Goal: Task Accomplishment & Management: Complete application form

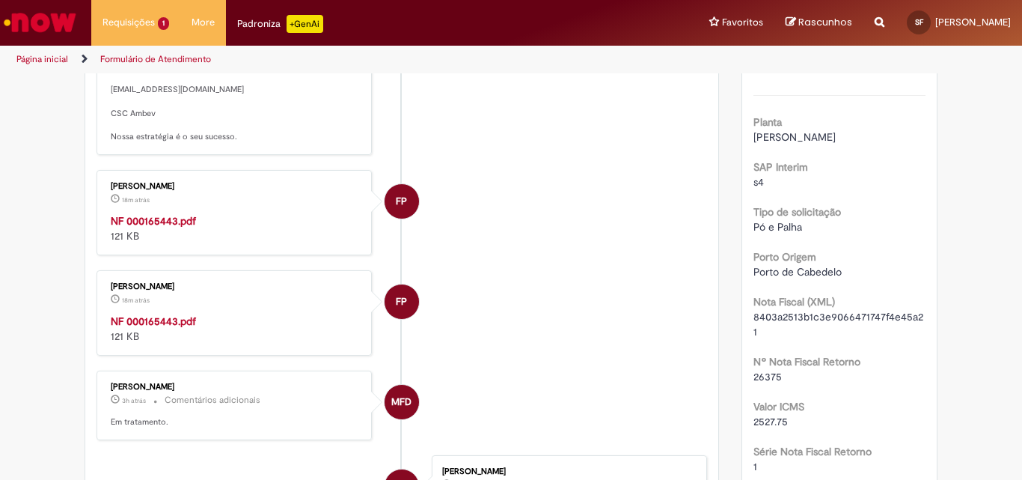
scroll to position [374, 0]
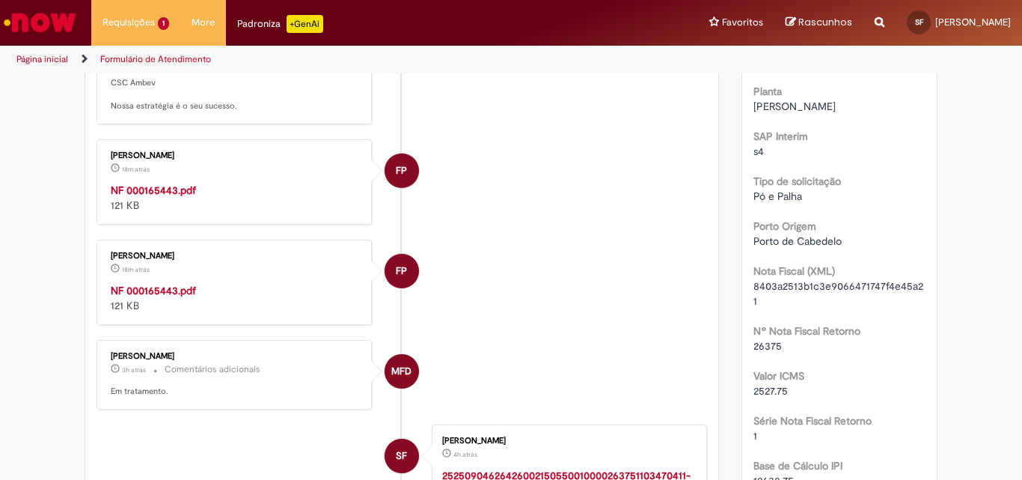
click at [162, 297] on strong "NF 000165443.pdf" at bounding box center [153, 290] width 85 height 13
click at [158, 197] on strong "NF 000165443.pdf" at bounding box center [153, 189] width 85 height 13
click at [162, 297] on strong "NF 000165443.pdf" at bounding box center [153, 290] width 85 height 13
click at [122, 297] on strong "NF 000165443.pdf" at bounding box center [153, 290] width 85 height 13
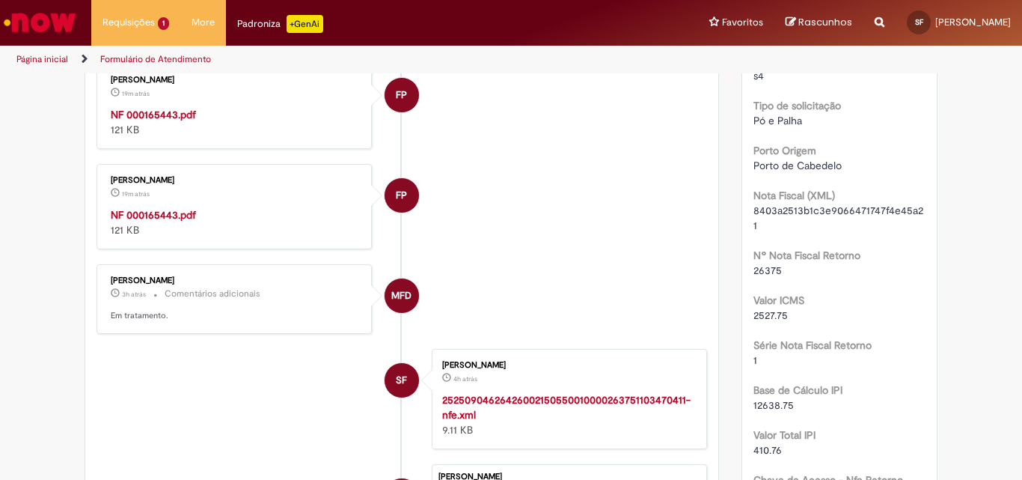
scroll to position [449, 0]
click at [140, 222] on strong "NF 000165443.pdf" at bounding box center [153, 215] width 85 height 13
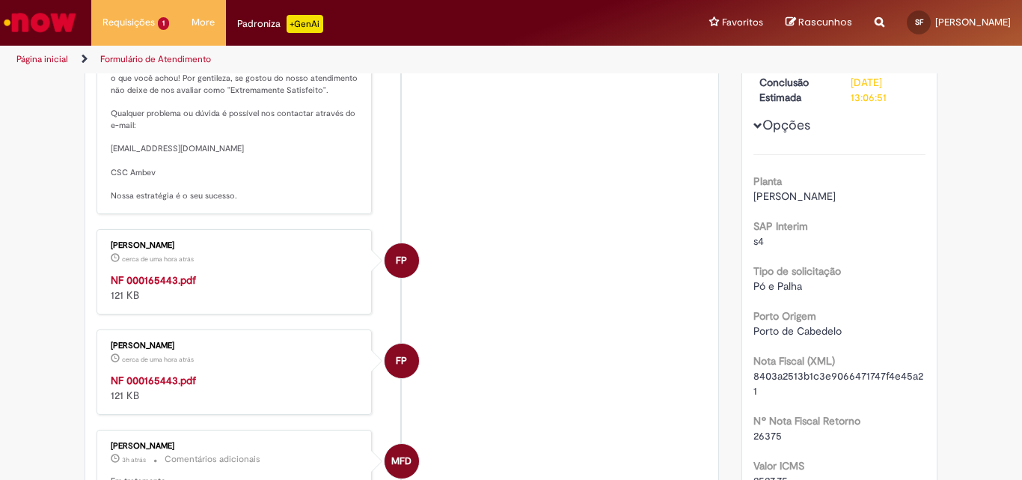
scroll to position [374, 0]
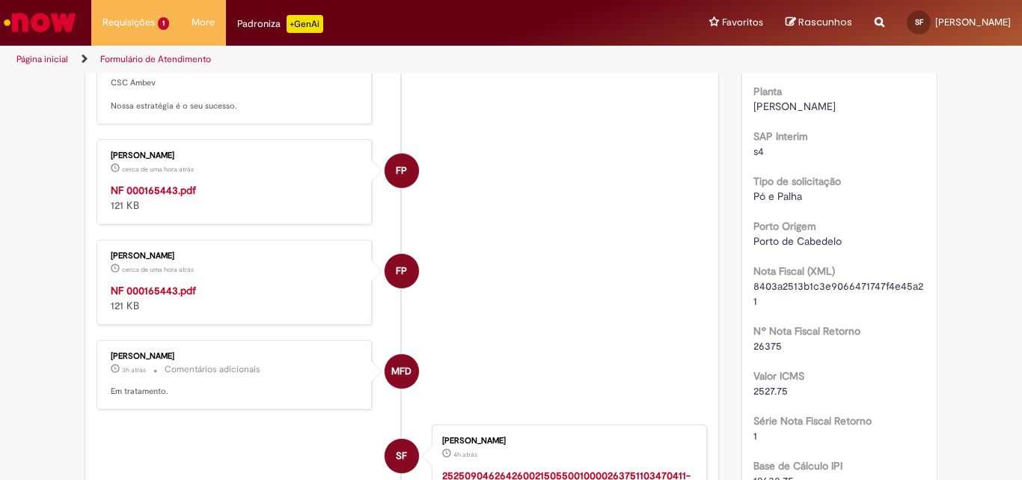
click at [160, 297] on strong "NF 000165443.pdf" at bounding box center [153, 290] width 85 height 13
click at [581, 447] on div "[PERSON_NAME] 4h atrás 4 horas atrás 252509046264260021505500100002637511034704…" at bounding box center [569, 474] width 275 height 100
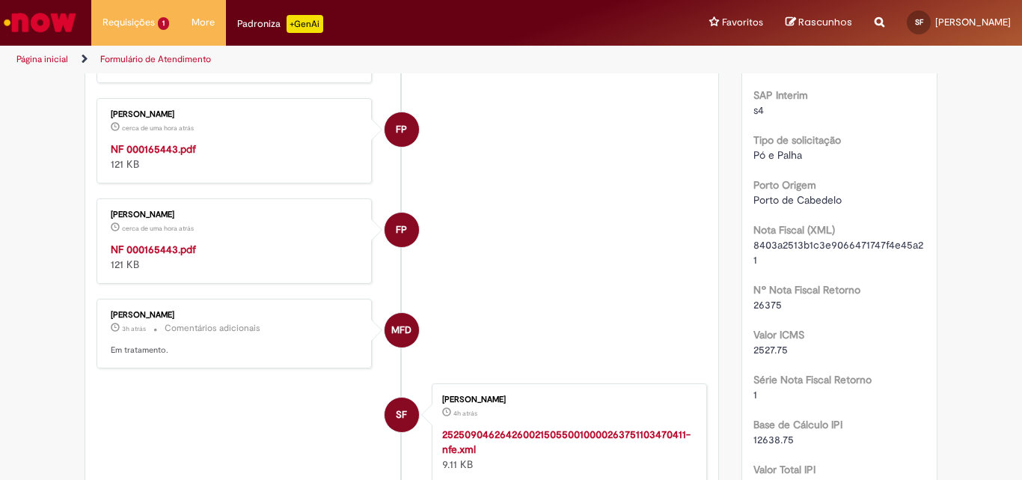
scroll to position [449, 0]
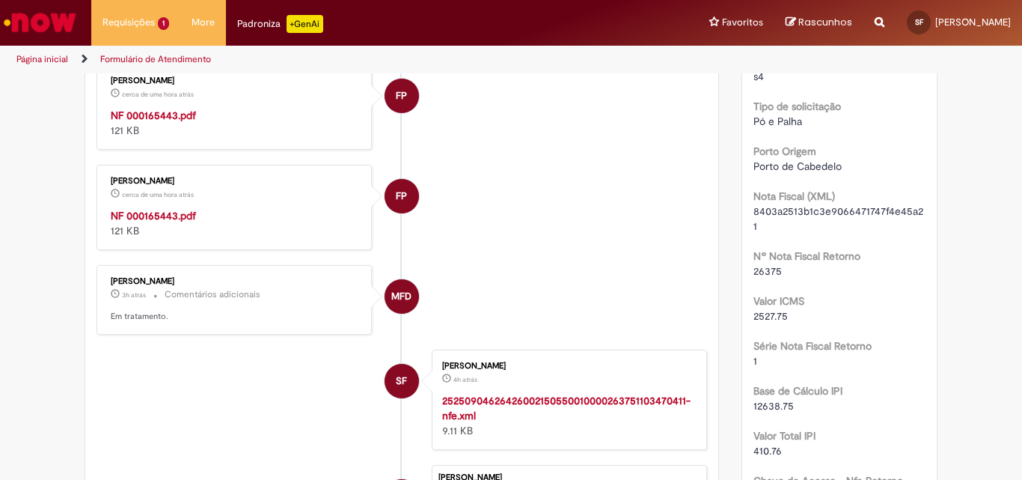
click at [156, 222] on strong "NF 000165443.pdf" at bounding box center [153, 215] width 85 height 13
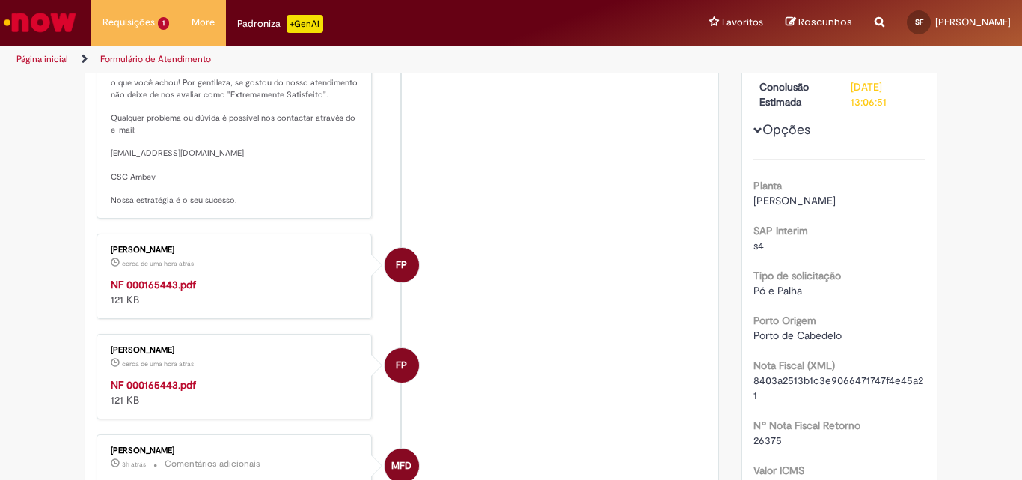
scroll to position [299, 0]
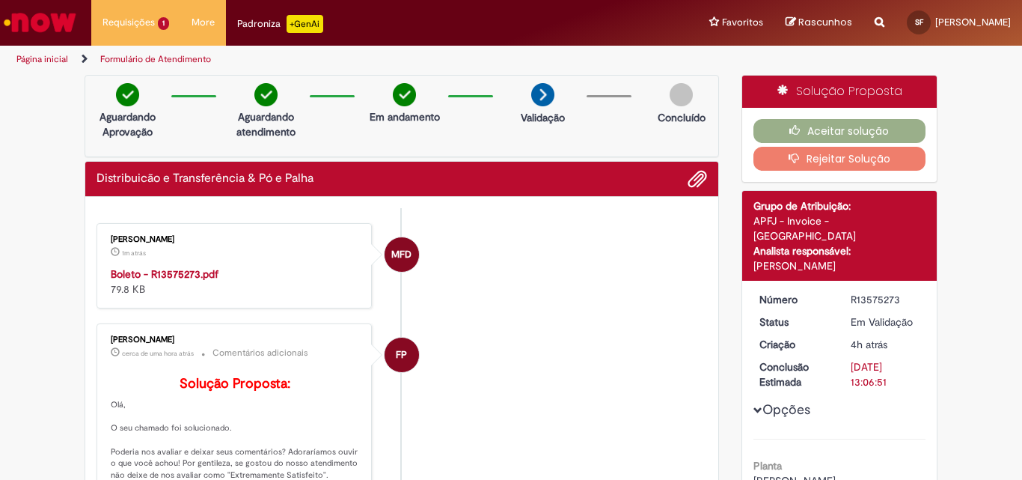
click at [158, 274] on strong "Boleto - R13575273.pdf" at bounding box center [165, 273] width 108 height 13
click at [807, 117] on div "Aceitar solução Rejeitar Solução" at bounding box center [839, 145] width 195 height 74
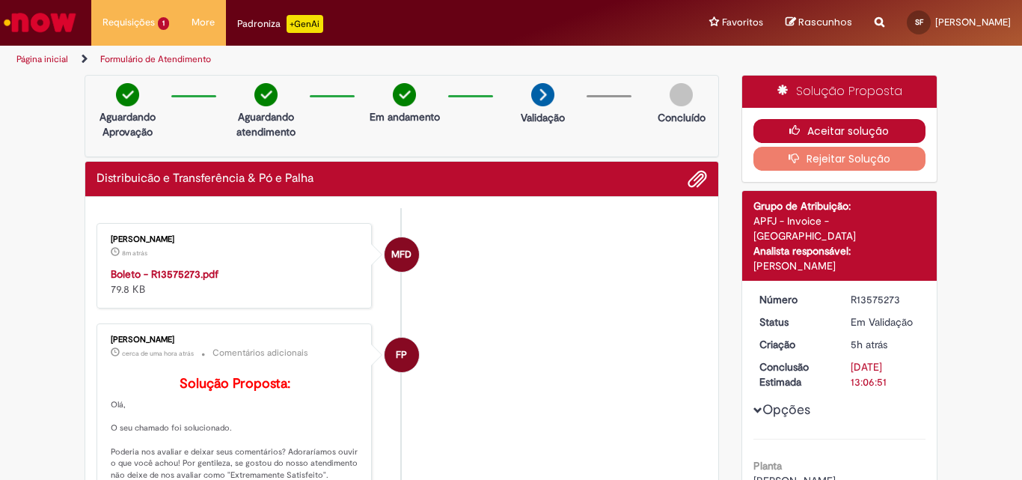
click at [804, 132] on button "Aceitar solução" at bounding box center [840, 131] width 173 height 24
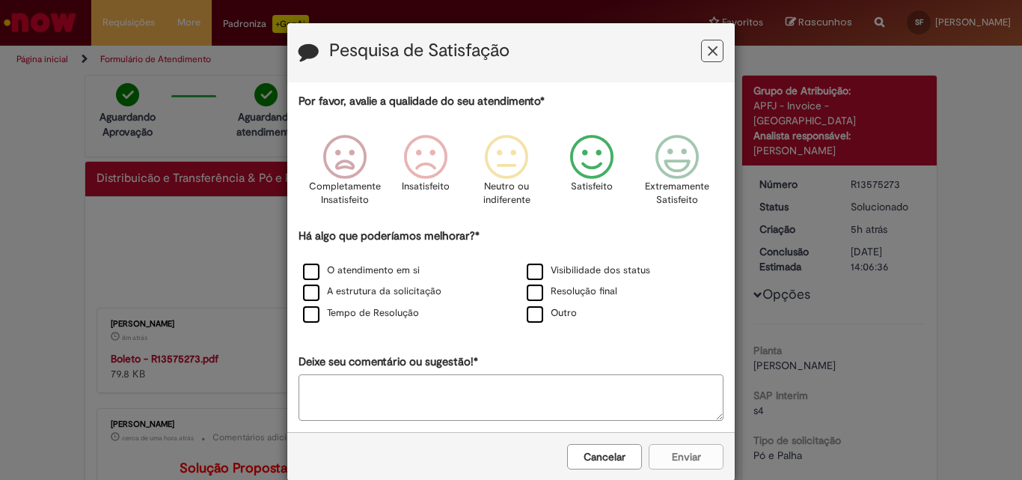
click at [587, 161] on icon "Feedback" at bounding box center [592, 157] width 56 height 45
click at [400, 265] on label "O atendimento em si" at bounding box center [361, 270] width 117 height 14
click at [685, 459] on button "Enviar" at bounding box center [686, 456] width 75 height 25
